Goal: Task Accomplishment & Management: Manage account settings

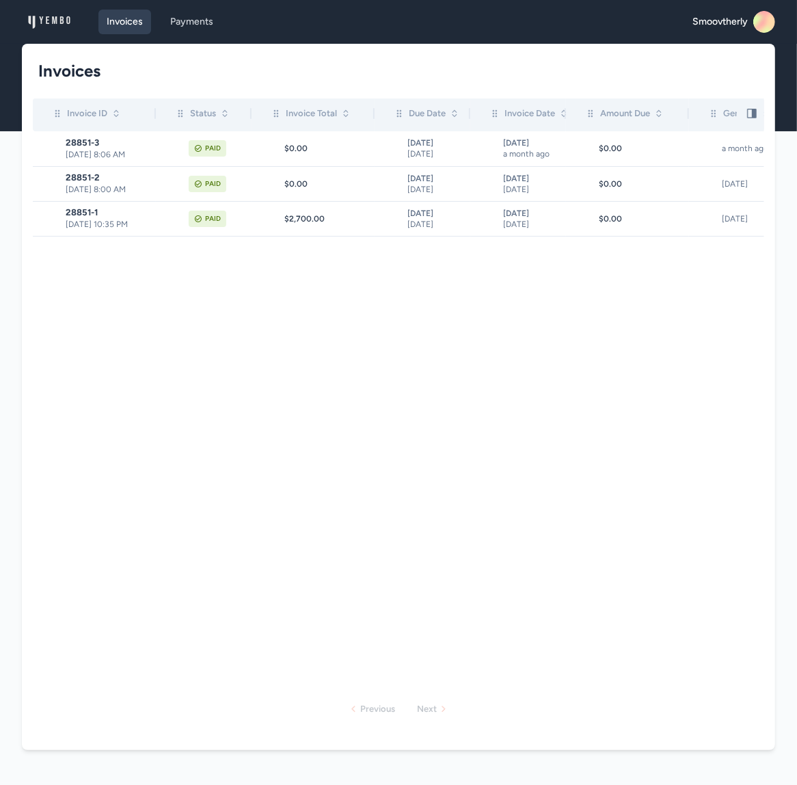
click at [761, 19] on icon at bounding box center [758, 26] width 30 height 32
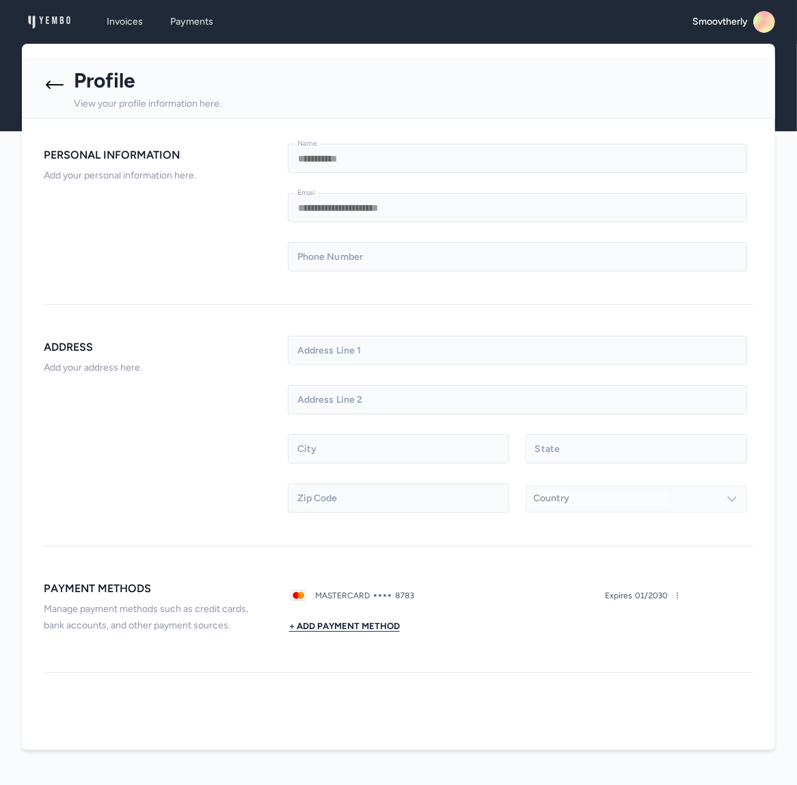
click at [362, 622] on button "+ Add Payment Method" at bounding box center [345, 625] width 114 height 27
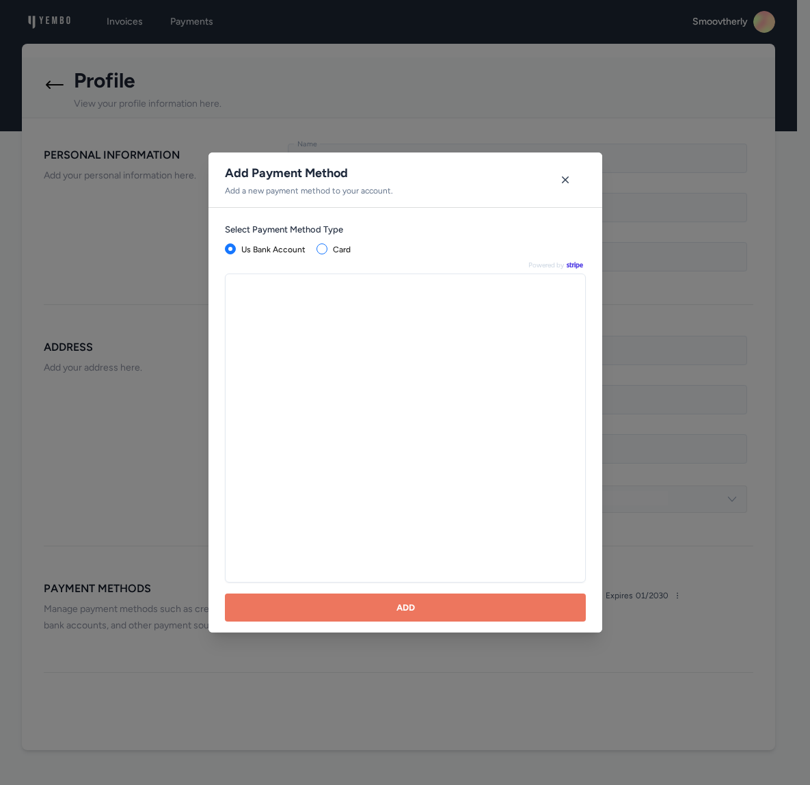
click at [319, 299] on div "Select Payment Method Type us bank account card Powered by Add" at bounding box center [406, 420] width 394 height 425
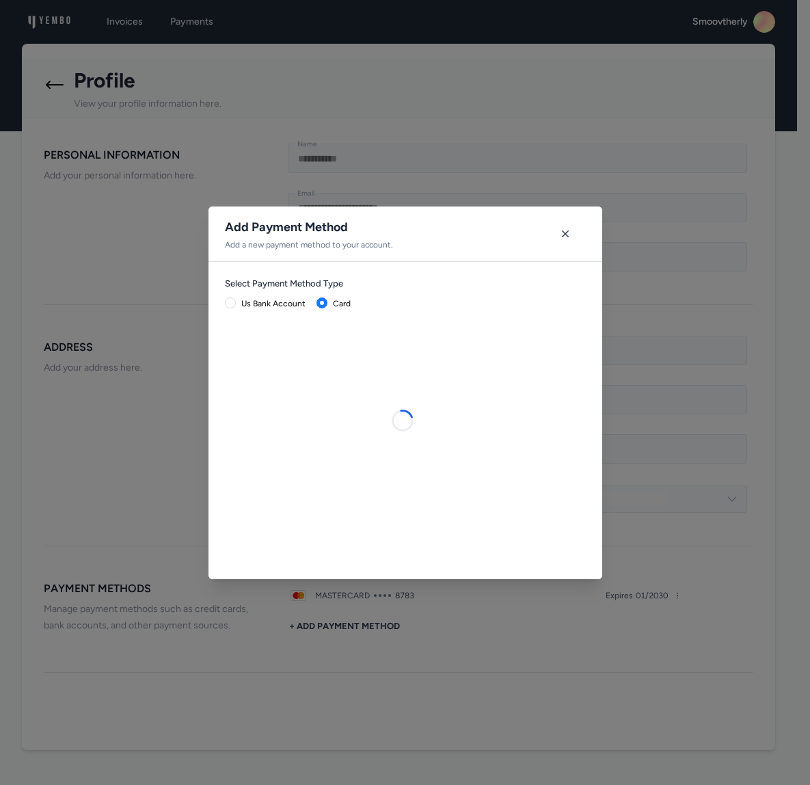
click at [323, 248] on p "Add a new payment method to your account." at bounding box center [309, 244] width 168 height 11
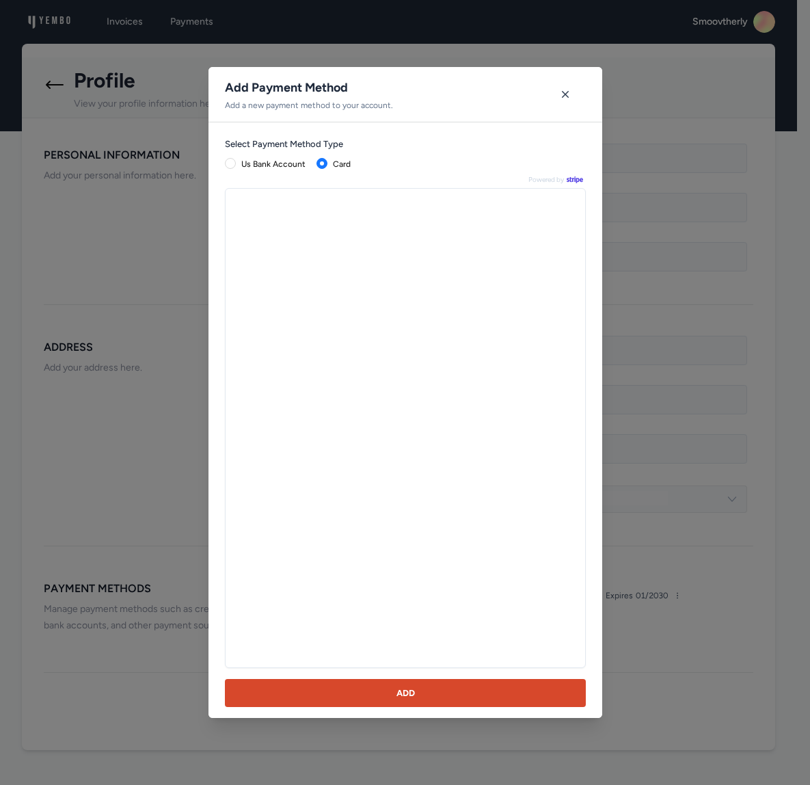
click at [421, 699] on button "Add" at bounding box center [405, 693] width 361 height 28
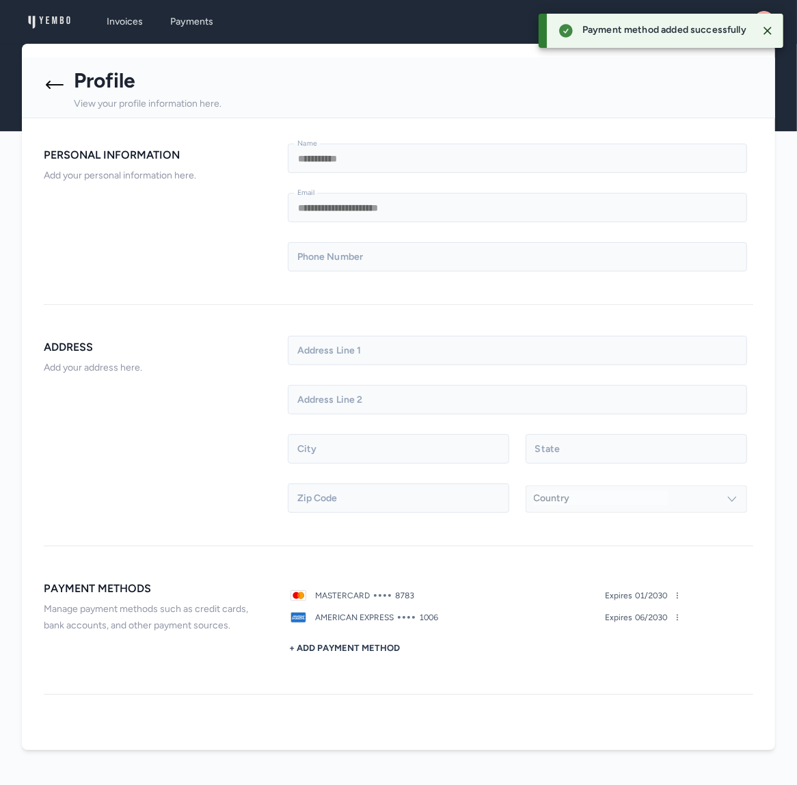
click at [59, 86] on icon at bounding box center [55, 85] width 22 height 22
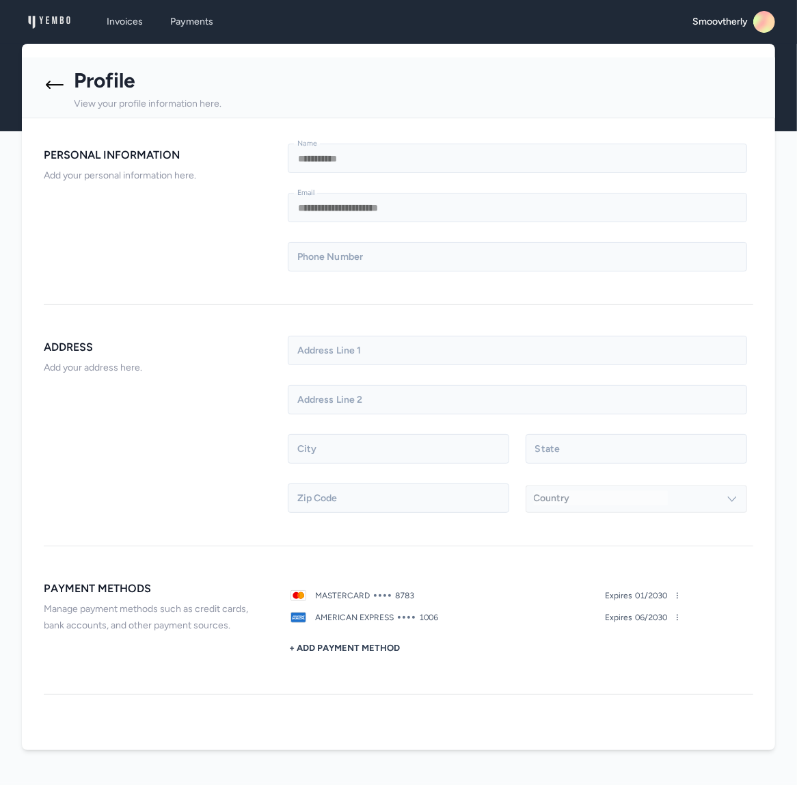
click at [48, 89] on icon at bounding box center [55, 85] width 22 height 22
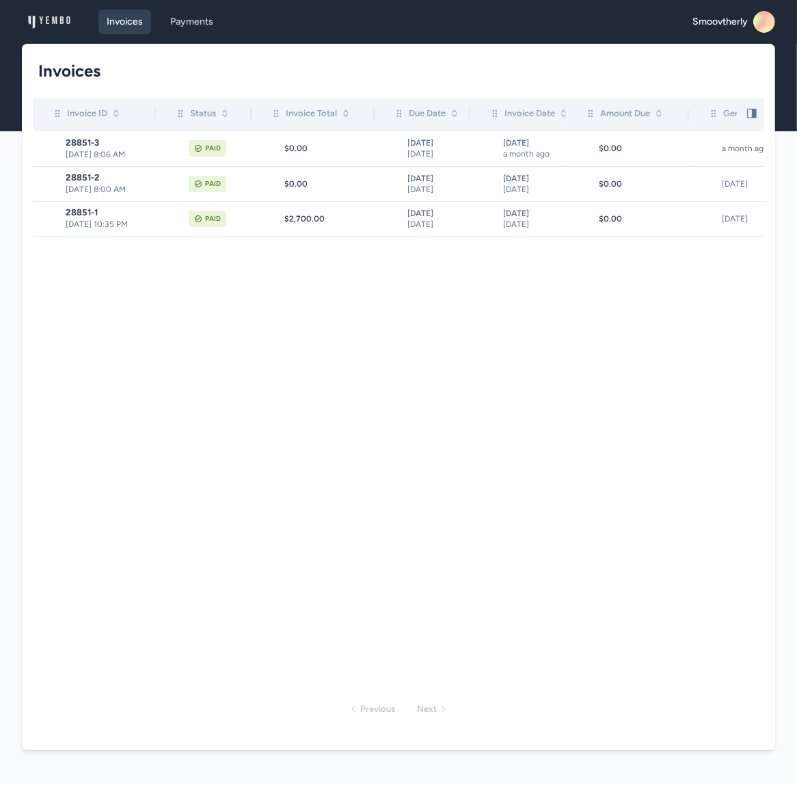
click at [758, 21] on icon at bounding box center [758, 26] width 30 height 32
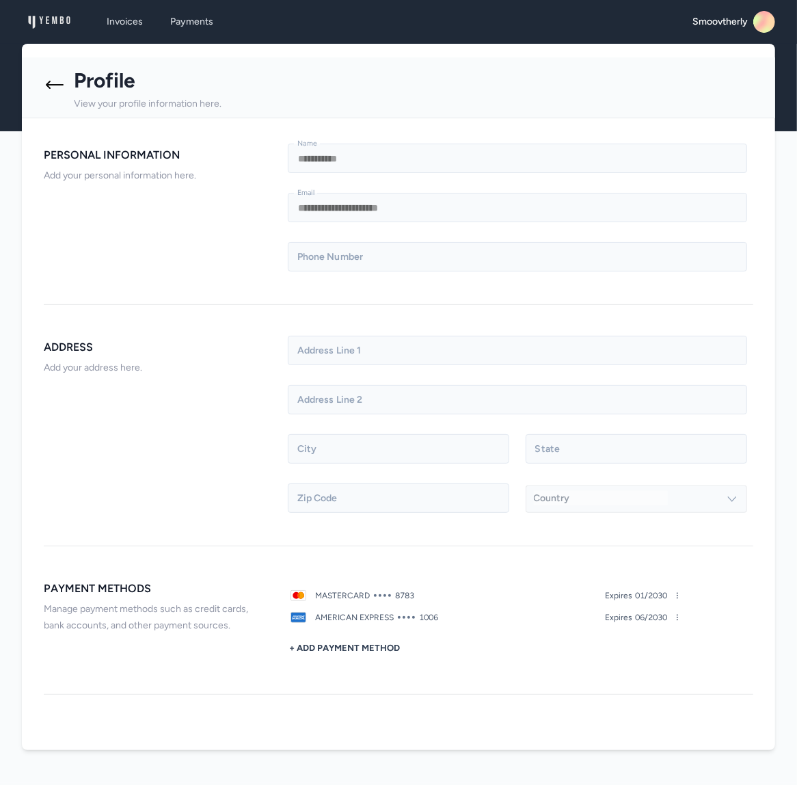
click at [678, 596] on icon at bounding box center [678, 595] width 8 height 8
drag, startPoint x: 654, startPoint y: 634, endPoint x: 658, endPoint y: 627, distance: 8.3
click at [654, 634] on div "+ Add Payment Method" at bounding box center [485, 647] width 394 height 27
click at [676, 619] on icon at bounding box center [678, 617] width 8 height 8
click at [650, 635] on span "Set as default" at bounding box center [640, 637] width 59 height 15
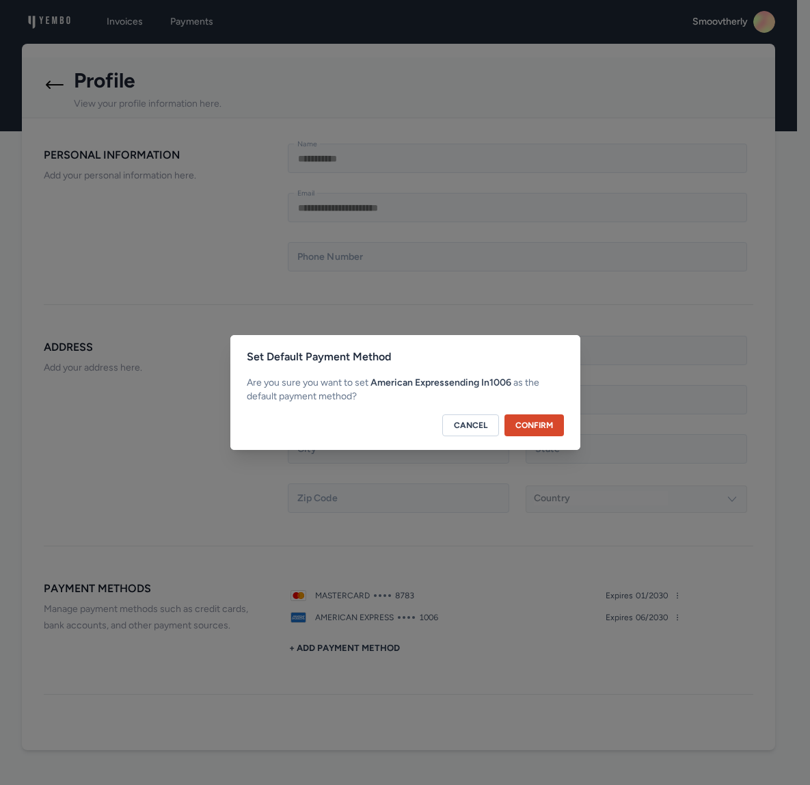
click at [544, 429] on button "Confirm" at bounding box center [534, 425] width 59 height 22
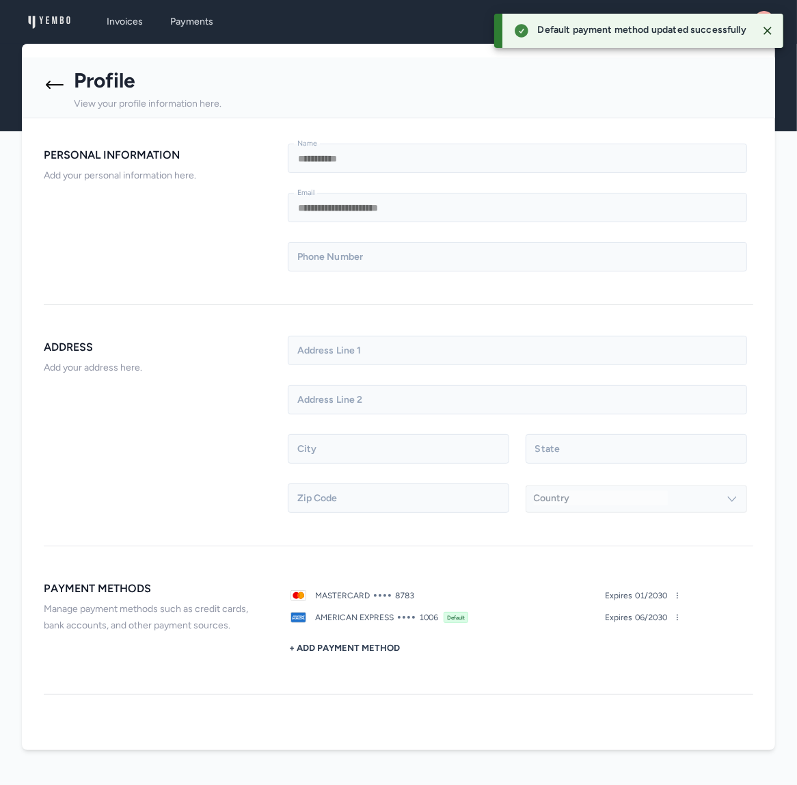
click at [59, 86] on icon at bounding box center [55, 85] width 22 height 22
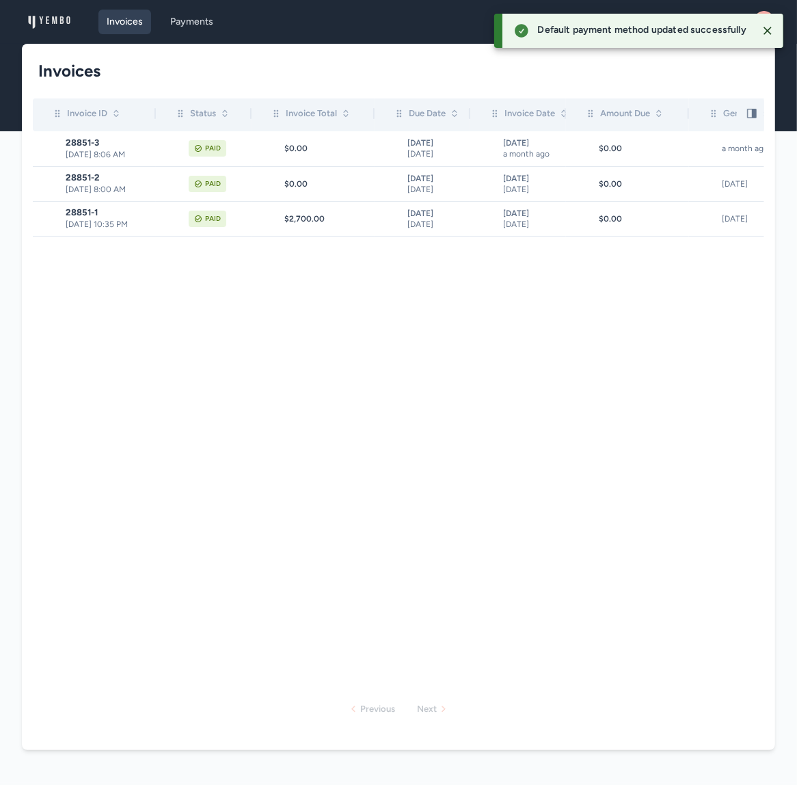
click at [57, 75] on h1 "Invoices" at bounding box center [393, 71] width 710 height 22
click at [44, 77] on h1 "Invoices" at bounding box center [393, 71] width 710 height 22
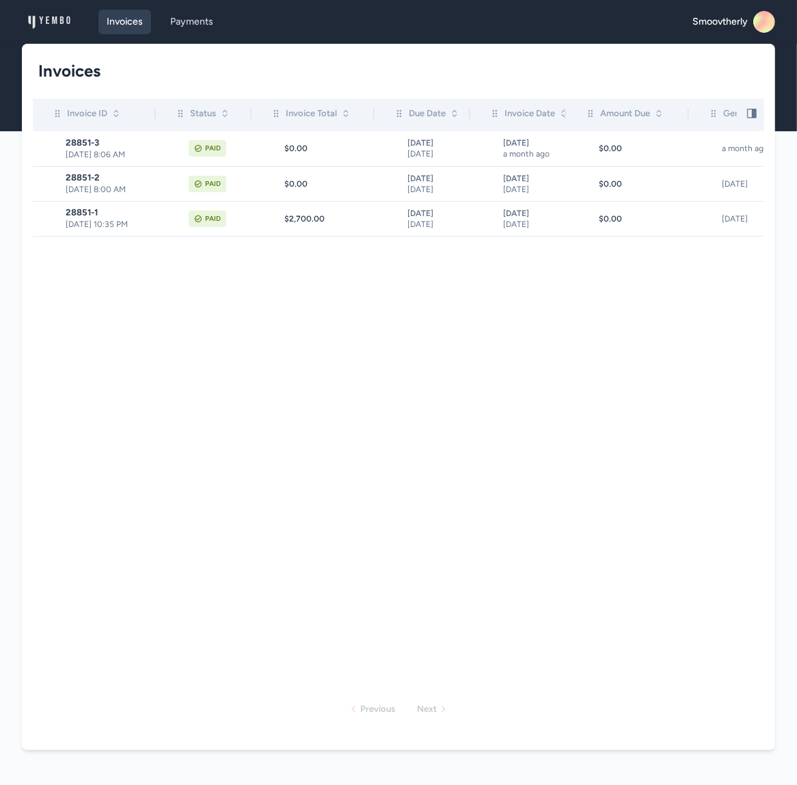
click at [738, 25] on span "Smoovtherly" at bounding box center [720, 22] width 55 height 14
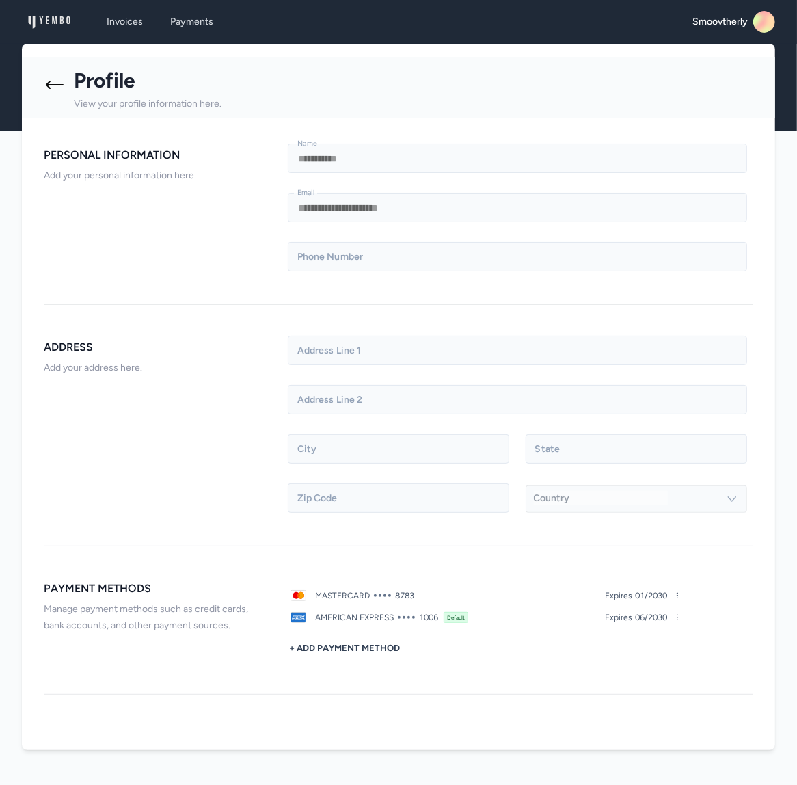
click at [59, 81] on icon at bounding box center [55, 85] width 22 height 22
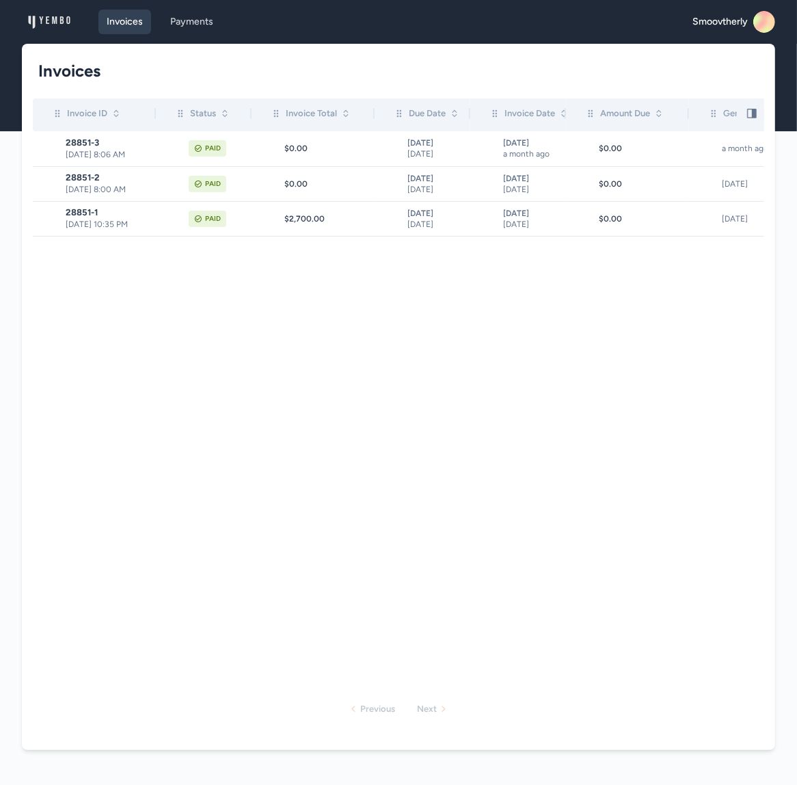
click at [762, 22] on rect at bounding box center [765, 22] width 22 height 22
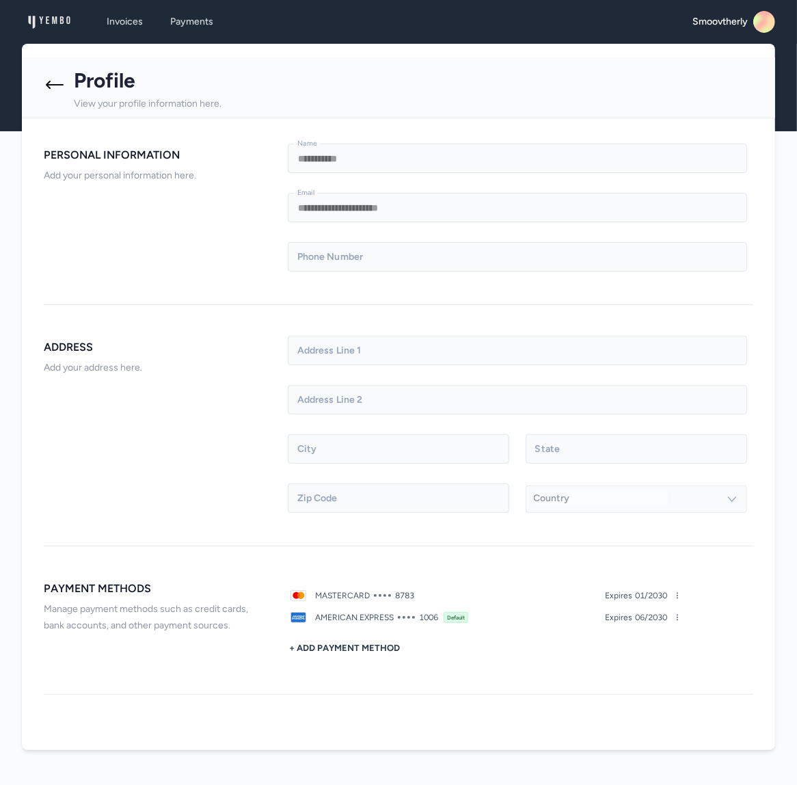
scroll to position [22, 0]
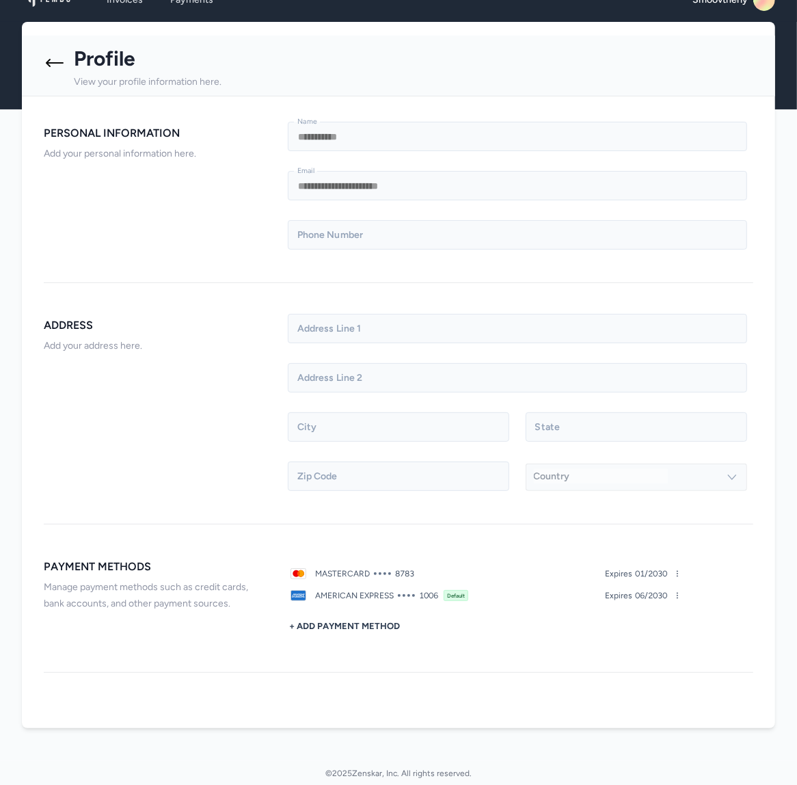
drag, startPoint x: 675, startPoint y: 587, endPoint x: 682, endPoint y: 587, distance: 7.5
click at [675, 587] on div "mastercard 8783 Expires 01 / 2030 american express 1006 default Expires 06 / 20…" at bounding box center [485, 584] width 394 height 33
click at [680, 594] on icon at bounding box center [678, 595] width 8 height 8
drag, startPoint x: 544, startPoint y: 626, endPoint x: 536, endPoint y: 626, distance: 8.2
click at [544, 626] on div "+ Add Payment Method" at bounding box center [485, 625] width 394 height 27
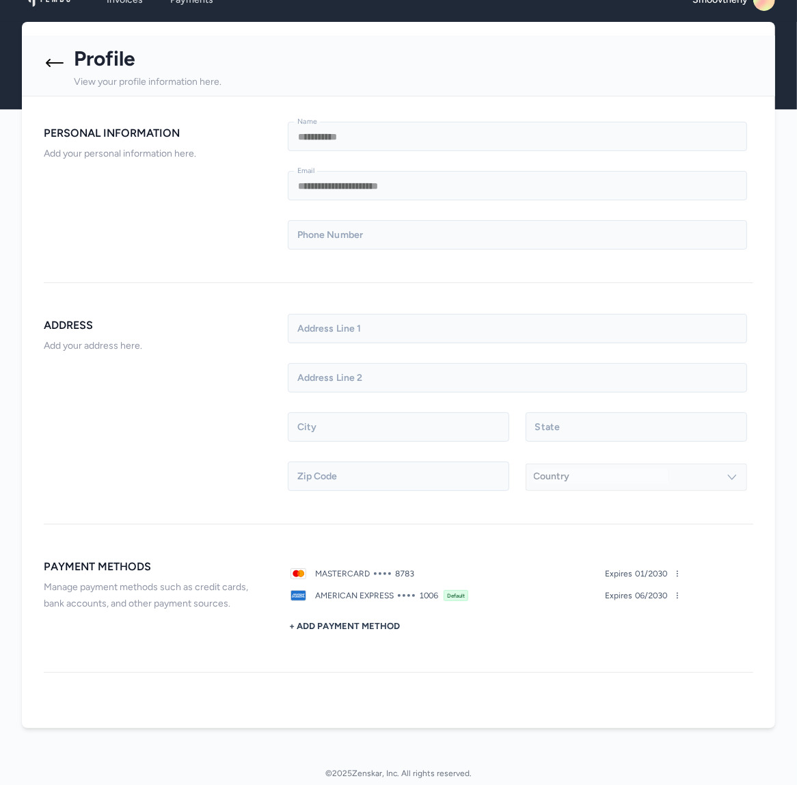
click at [367, 600] on div "american express" at bounding box center [354, 595] width 79 height 11
click at [366, 600] on div "american express" at bounding box center [354, 595] width 79 height 11
click at [61, 49] on div "Profile View your profile information here." at bounding box center [160, 63] width 233 height 55
click at [64, 63] on icon at bounding box center [55, 63] width 22 height 22
